Goal: Task Accomplishment & Management: Use online tool/utility

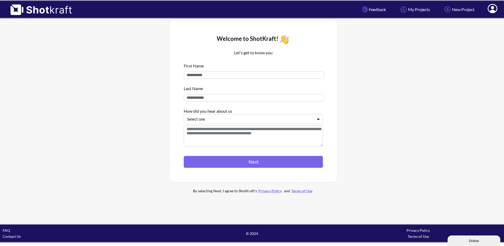
click at [208, 71] on div "First Name Last Name How did you hear about us Select one" at bounding box center [253, 105] width 139 height 90
click at [211, 79] on input at bounding box center [254, 74] width 141 height 7
type input "*****"
type input "******"
click at [205, 122] on div at bounding box center [250, 119] width 126 height 6
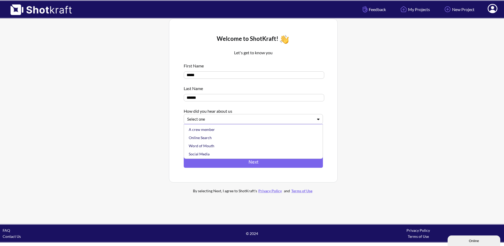
click at [222, 137] on div "Online Search" at bounding box center [255, 138] width 134 height 8
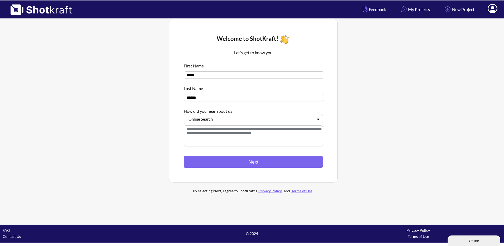
click at [223, 137] on textarea at bounding box center [253, 136] width 139 height 21
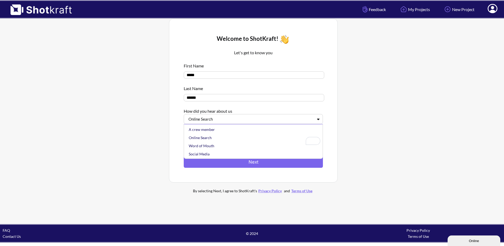
click at [236, 121] on div at bounding box center [250, 119] width 126 height 6
click at [216, 155] on div "Other" at bounding box center [255, 154] width 134 height 8
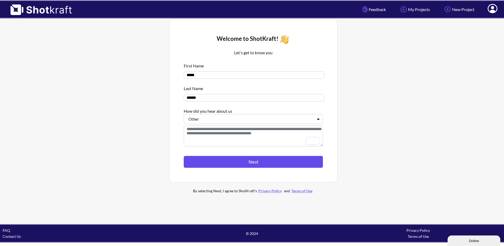
click at [224, 163] on button "Next" at bounding box center [253, 162] width 139 height 12
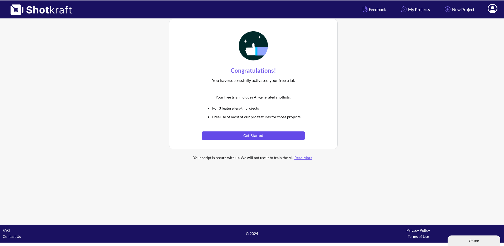
drag, startPoint x: 253, startPoint y: 136, endPoint x: 252, endPoint y: 132, distance: 4.2
click at [253, 135] on button "Get Started" at bounding box center [253, 136] width 103 height 8
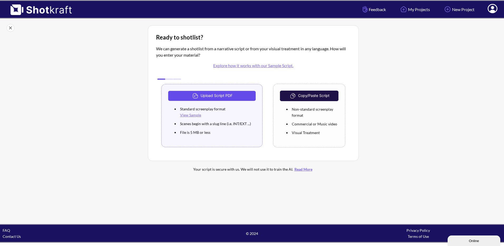
click at [249, 97] on button "Upload Script PDF" at bounding box center [212, 96] width 88 height 10
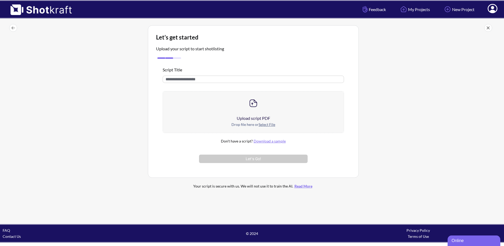
click at [207, 78] on input "text" at bounding box center [254, 79] width 182 height 7
type input "**********"
click at [248, 112] on div at bounding box center [253, 104] width 181 height 24
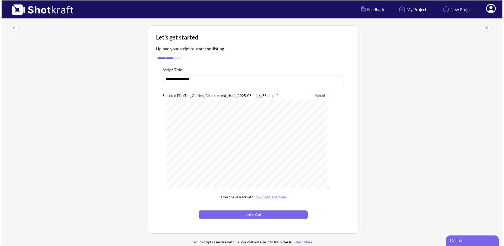
scroll to position [5636, 0]
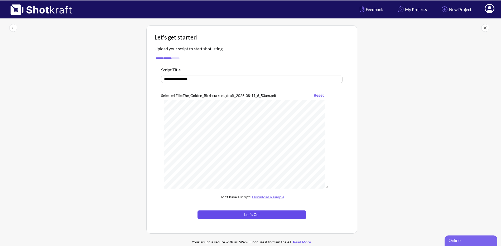
click at [273, 215] on button "Let's Go!" at bounding box center [252, 215] width 109 height 8
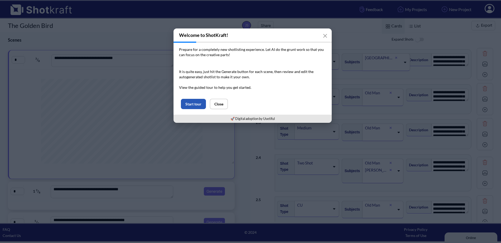
click at [191, 102] on button "Start tour" at bounding box center [193, 104] width 25 height 10
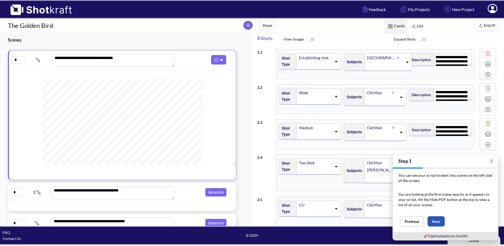
click at [437, 219] on button "Next" at bounding box center [436, 222] width 17 height 10
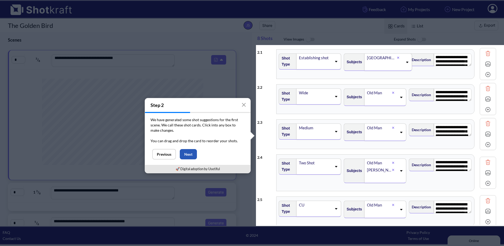
click at [192, 156] on button "Next" at bounding box center [188, 154] width 17 height 10
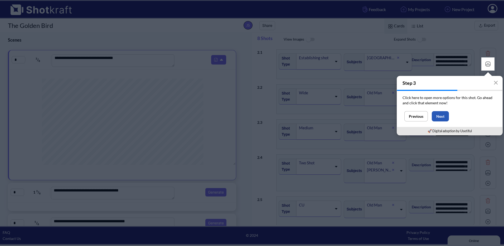
click at [445, 117] on button "Next" at bounding box center [440, 116] width 17 height 10
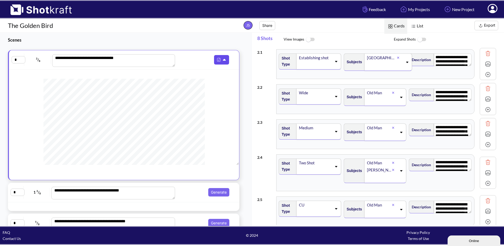
click at [223, 60] on icon at bounding box center [224, 60] width 3 height 2
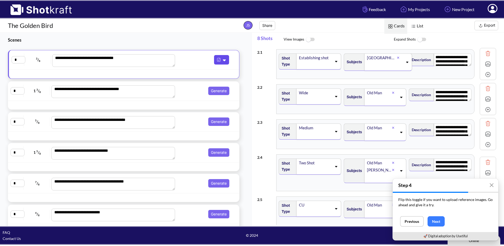
click at [222, 60] on icon at bounding box center [225, 60] width 6 height 5
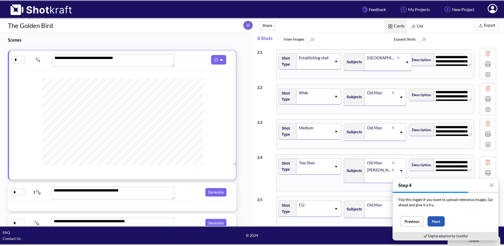
click at [436, 223] on button "Next" at bounding box center [436, 222] width 17 height 10
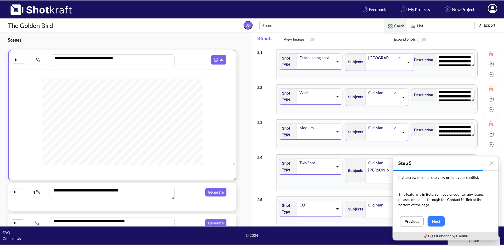
click at [314, 66] on span at bounding box center [316, 64] width 34 height 7
click at [331, 45] on span "View Images" at bounding box center [339, 39] width 110 height 11
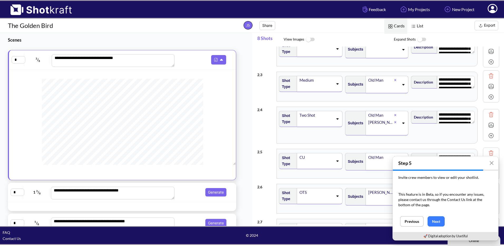
scroll to position [49, 0]
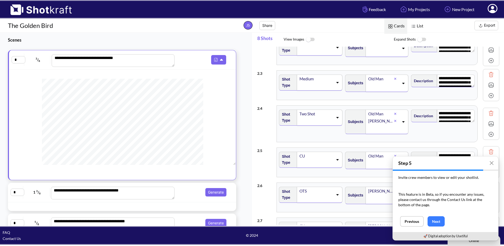
click at [464, 79] on textarea "**********" at bounding box center [456, 81] width 38 height 13
click at [464, 79] on textarea "**********" at bounding box center [456, 81] width 37 height 13
click at [462, 94] on div "**********" at bounding box center [444, 85] width 66 height 27
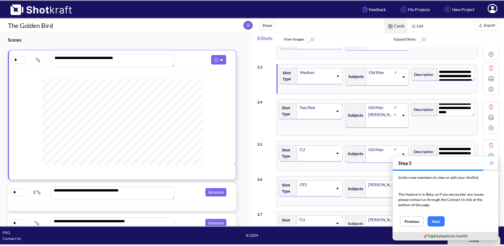
scroll to position [14, 0]
click at [439, 216] on div "Invite crew members to view or edit your shotlist. This feature is in Beta, so …" at bounding box center [446, 194] width 106 height 46
click at [437, 223] on button "Next" at bounding box center [436, 222] width 17 height 10
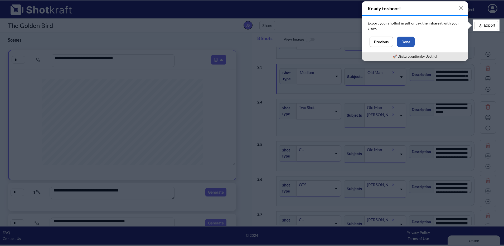
click at [413, 45] on button "Done" at bounding box center [406, 42] width 18 height 10
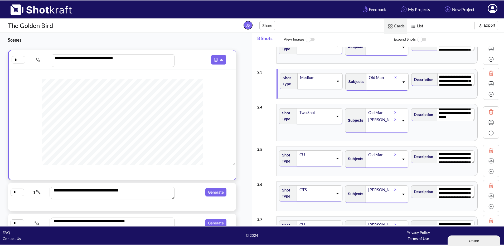
scroll to position [0, 0]
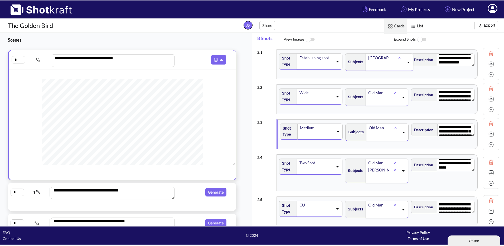
click at [489, 51] on img at bounding box center [492, 54] width 8 height 8
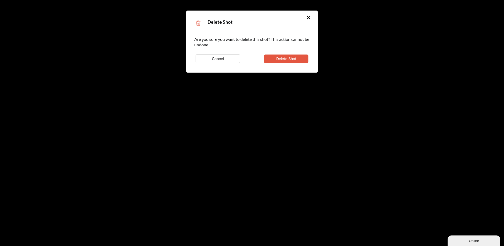
click at [274, 56] on button "Delete Shot" at bounding box center [286, 59] width 45 height 8
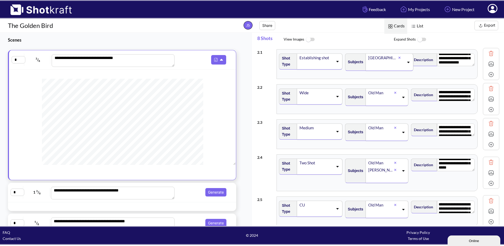
type textarea "**********"
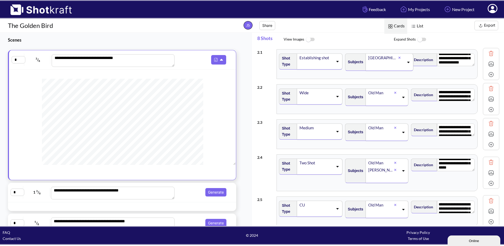
type textarea "**********"
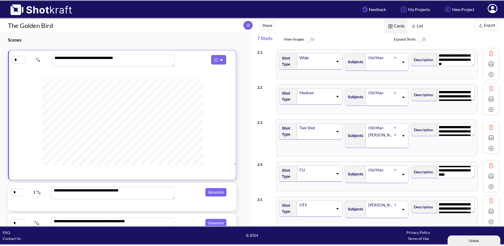
click at [488, 86] on img at bounding box center [492, 89] width 8 height 8
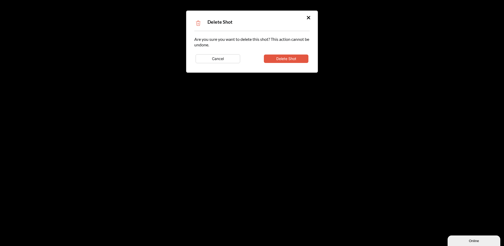
click at [300, 58] on button "Delete Shot" at bounding box center [286, 59] width 45 height 8
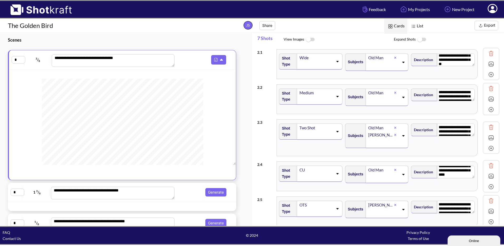
type textarea "**********"
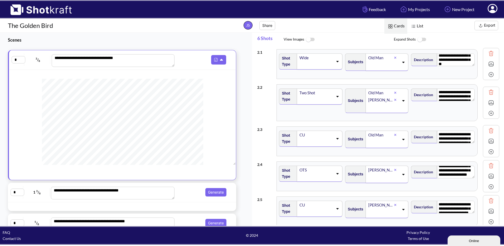
click at [488, 91] on img at bounding box center [492, 92] width 8 height 8
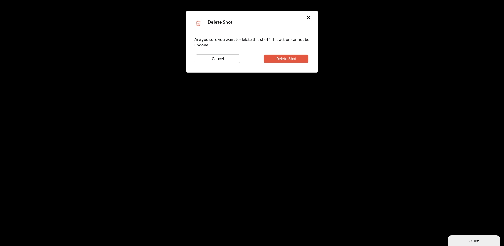
click at [283, 50] on div "Are you sure you want to delete this shot? This action cannot be undone. Cancel…" at bounding box center [252, 50] width 116 height 28
click at [285, 59] on button "Delete Shot" at bounding box center [286, 59] width 45 height 8
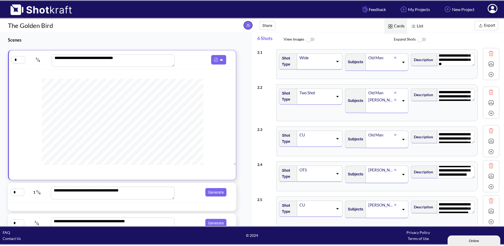
type textarea "**********"
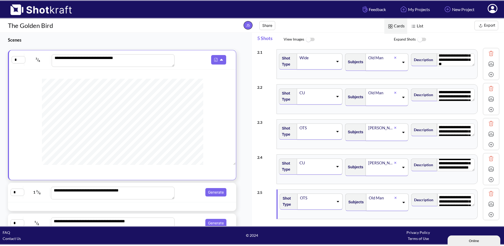
click at [489, 87] on img at bounding box center [492, 89] width 8 height 8
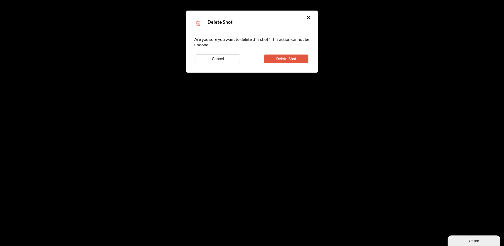
click at [288, 58] on button "Delete Shot" at bounding box center [286, 59] width 45 height 8
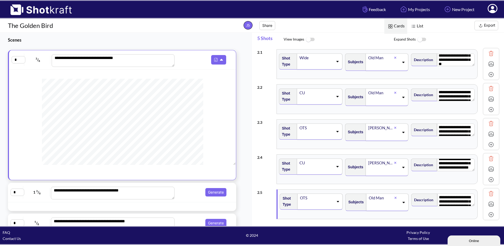
type textarea "**********"
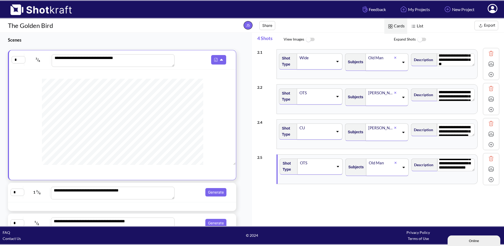
click at [488, 90] on img at bounding box center [492, 89] width 8 height 8
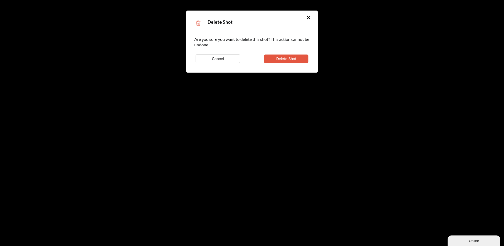
click at [294, 58] on button "Delete Shot" at bounding box center [286, 59] width 45 height 8
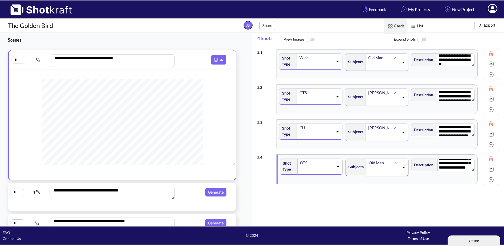
type textarea "**********"
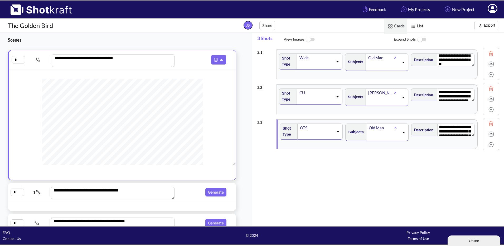
click at [488, 88] on img at bounding box center [492, 89] width 8 height 8
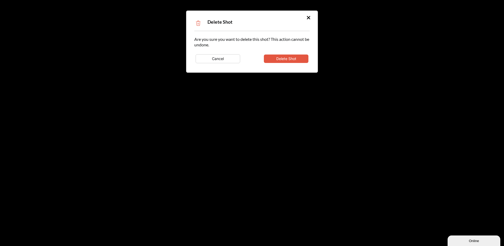
click at [280, 59] on button "Delete Shot" at bounding box center [286, 59] width 45 height 8
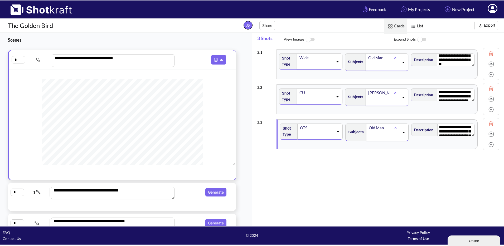
type textarea "**********"
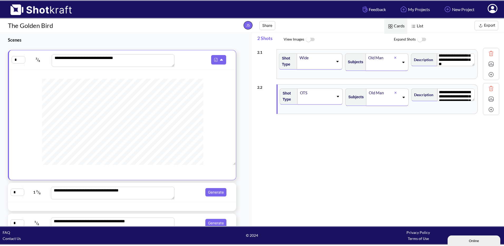
click at [488, 89] on img at bounding box center [492, 89] width 8 height 8
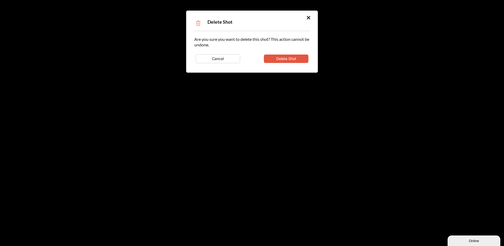
click at [272, 58] on button "Delete Shot" at bounding box center [286, 59] width 45 height 8
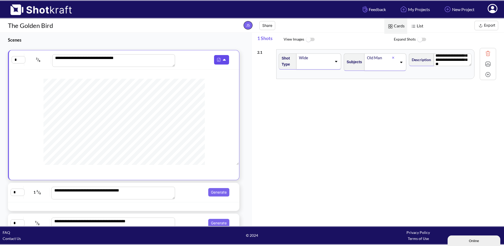
click at [216, 62] on img at bounding box center [219, 59] width 7 height 7
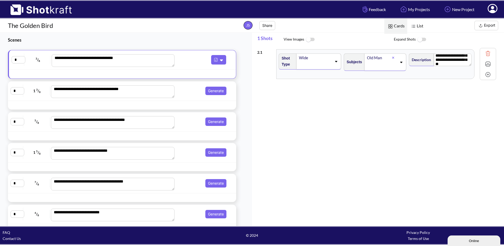
click at [415, 27] on img at bounding box center [413, 26] width 7 height 7
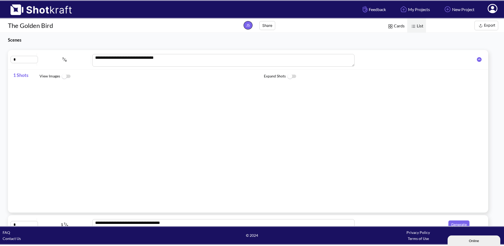
click at [399, 25] on span "Cards" at bounding box center [396, 26] width 23 height 15
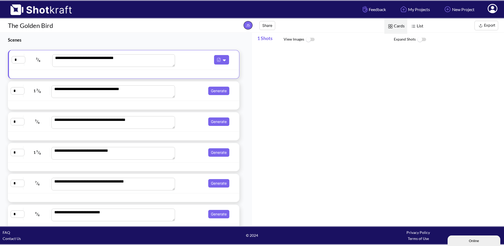
click at [189, 89] on span "Generate" at bounding box center [204, 91] width 55 height 8
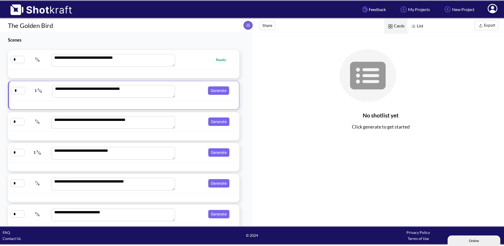
click at [177, 94] on span "Generate" at bounding box center [204, 91] width 54 height 8
click at [211, 89] on button "Generate" at bounding box center [218, 91] width 21 height 8
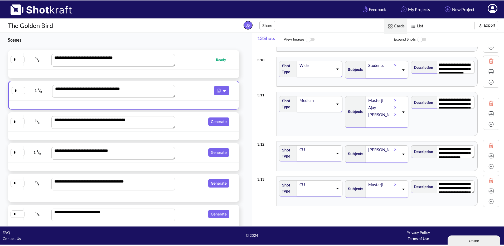
scroll to position [356, 0]
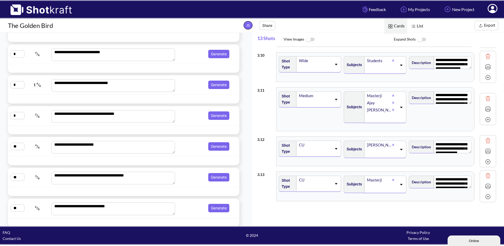
click at [177, 115] on span "Generate" at bounding box center [204, 116] width 55 height 8
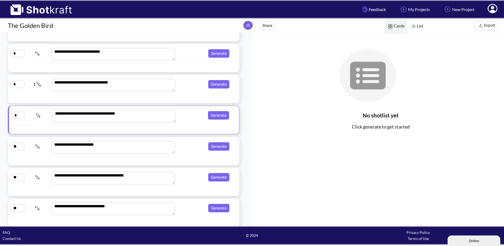
scroll to position [160, 0]
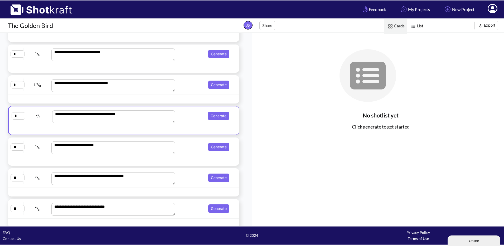
click at [193, 93] on div "**********" at bounding box center [124, 85] width 232 height 20
click at [219, 82] on button "Generate" at bounding box center [218, 85] width 21 height 8
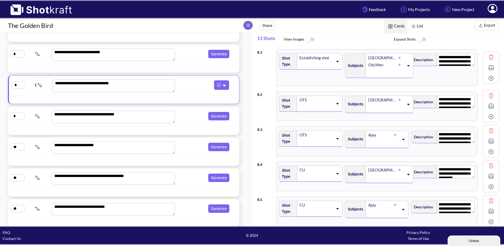
click at [489, 105] on img at bounding box center [492, 106] width 8 height 8
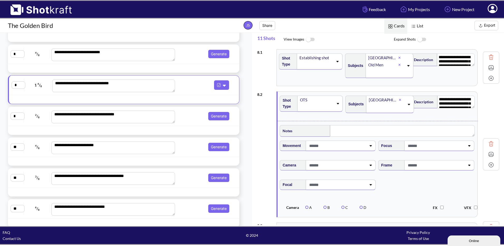
click at [488, 155] on img at bounding box center [492, 155] width 8 height 8
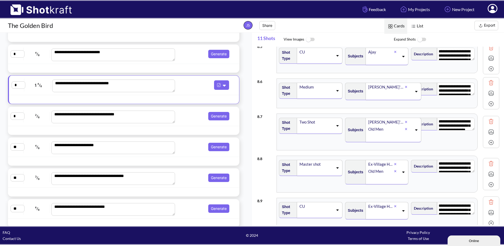
scroll to position [250, 0]
